Goal: Information Seeking & Learning: Compare options

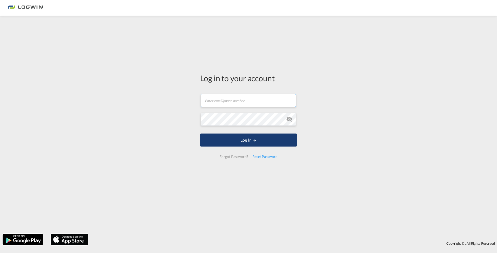
type input "[EMAIL_ADDRESS][PERSON_NAME][DOMAIN_NAME]"
click at [252, 140] on button "Log In" at bounding box center [248, 139] width 97 height 13
